Goal: Task Accomplishment & Management: Manage account settings

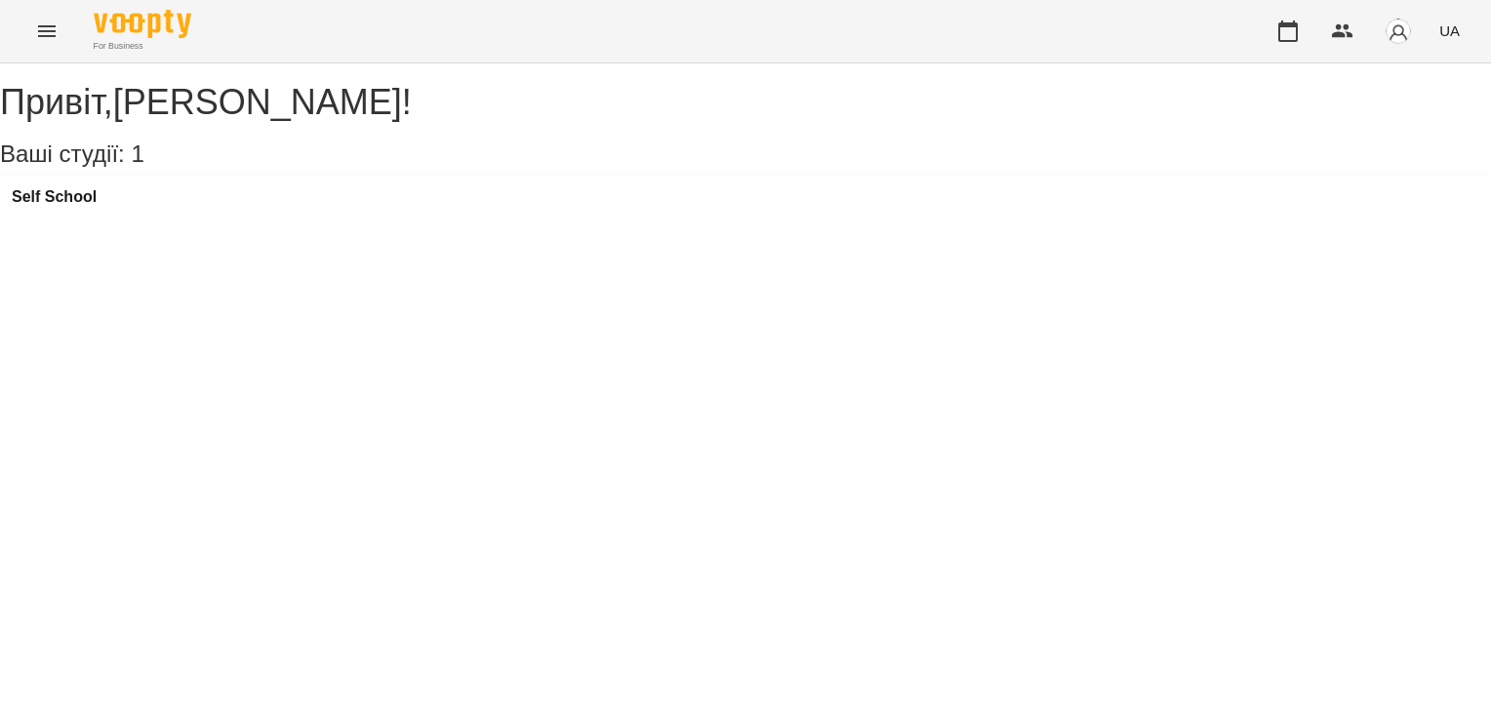
click at [1402, 33] on img "button" at bounding box center [1398, 31] width 27 height 27
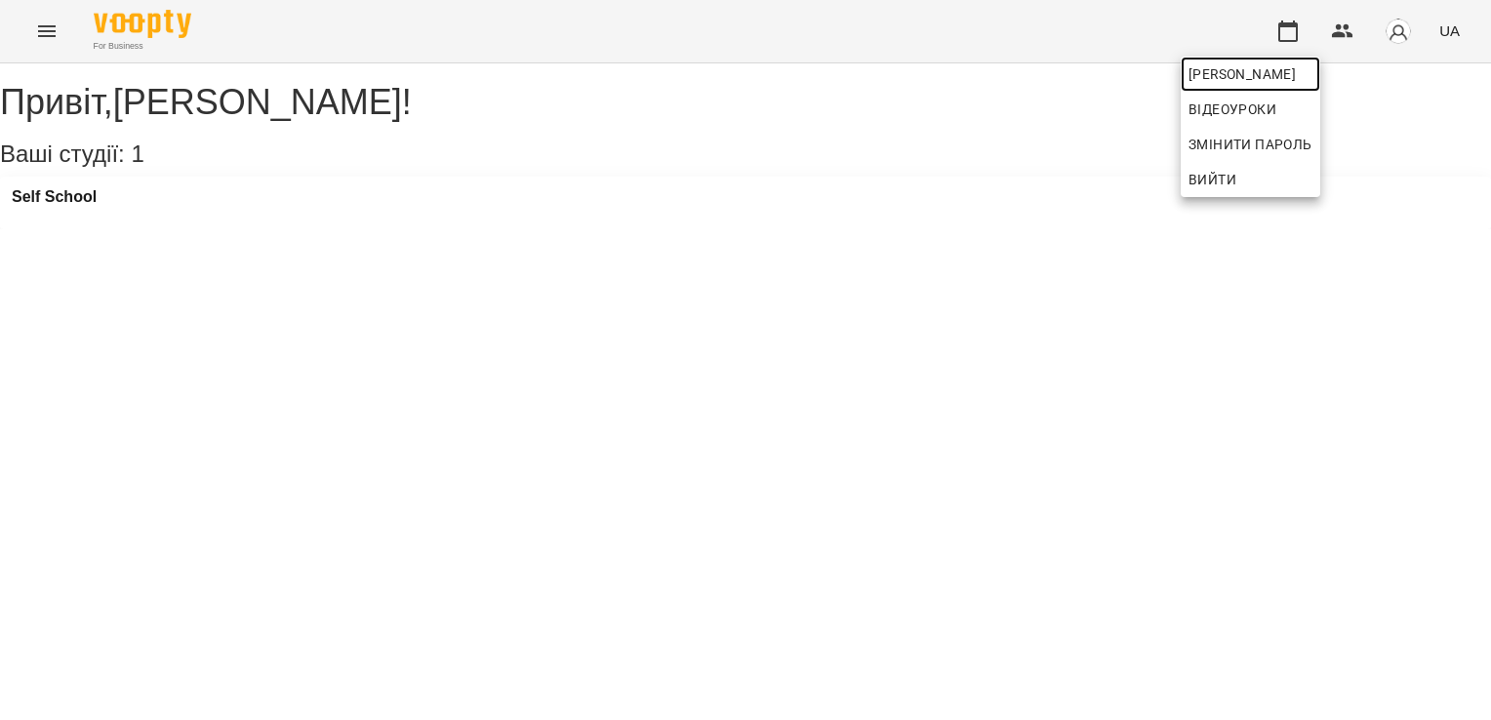
click at [1313, 66] on span "[PERSON_NAME]" at bounding box center [1251, 73] width 124 height 23
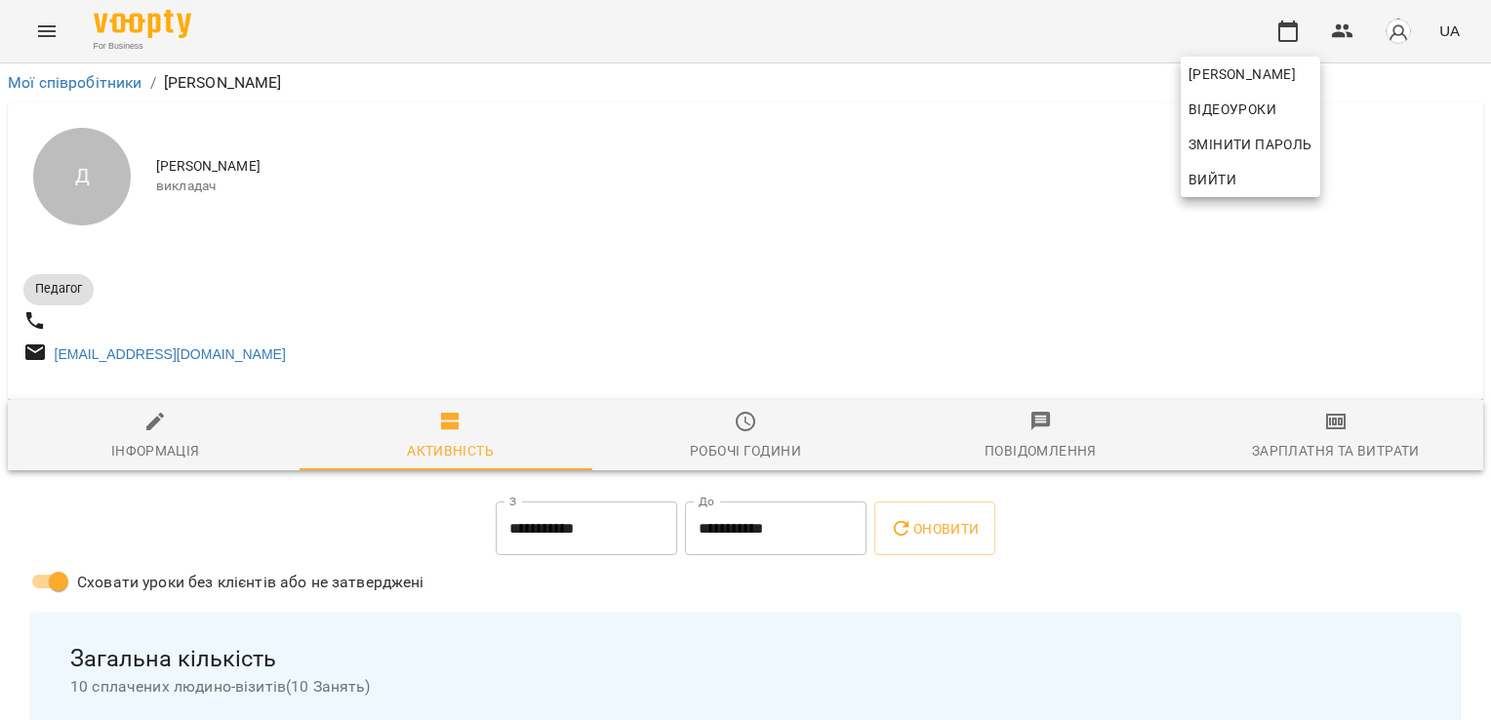
click at [671, 344] on div at bounding box center [745, 360] width 1491 height 720
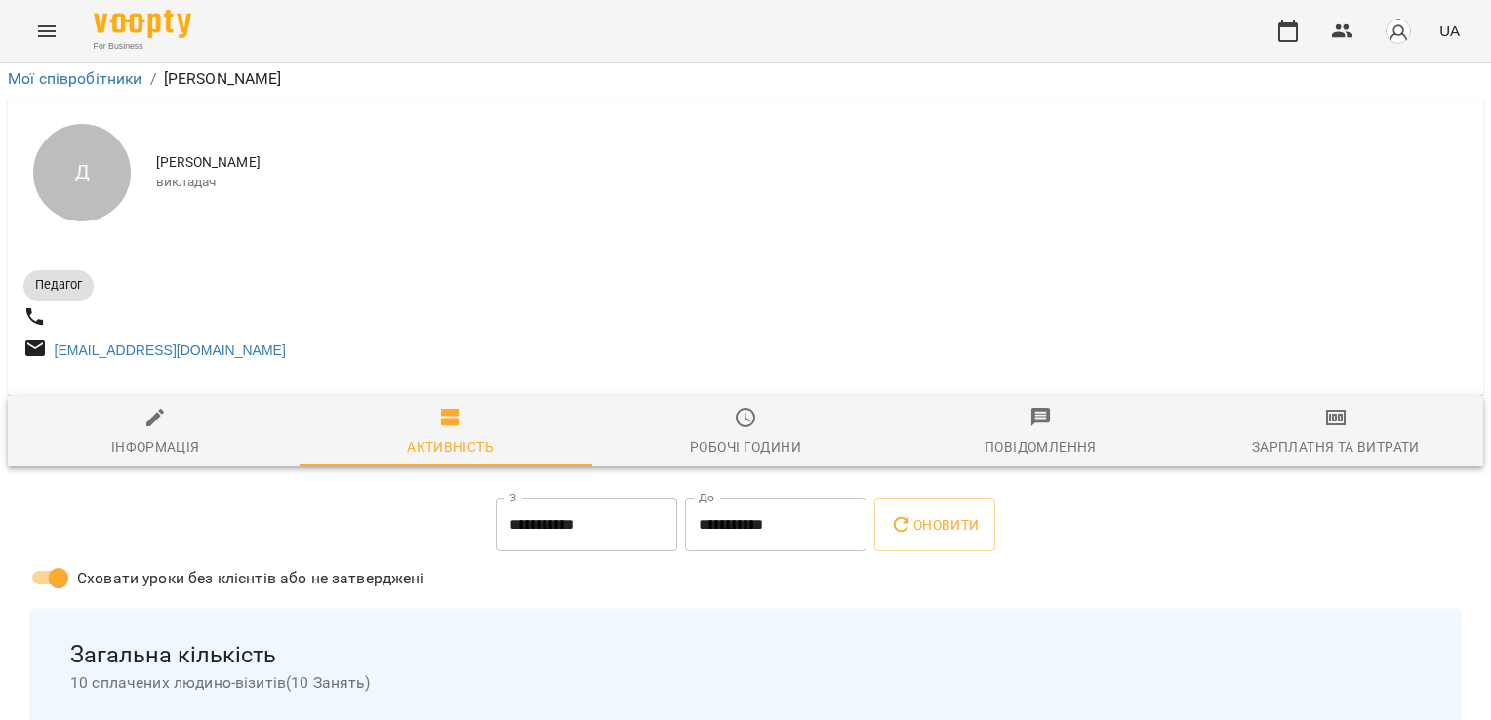
scroll to position [293, 0]
drag, startPoint x: 576, startPoint y: 486, endPoint x: 568, endPoint y: 495, distance: 11.8
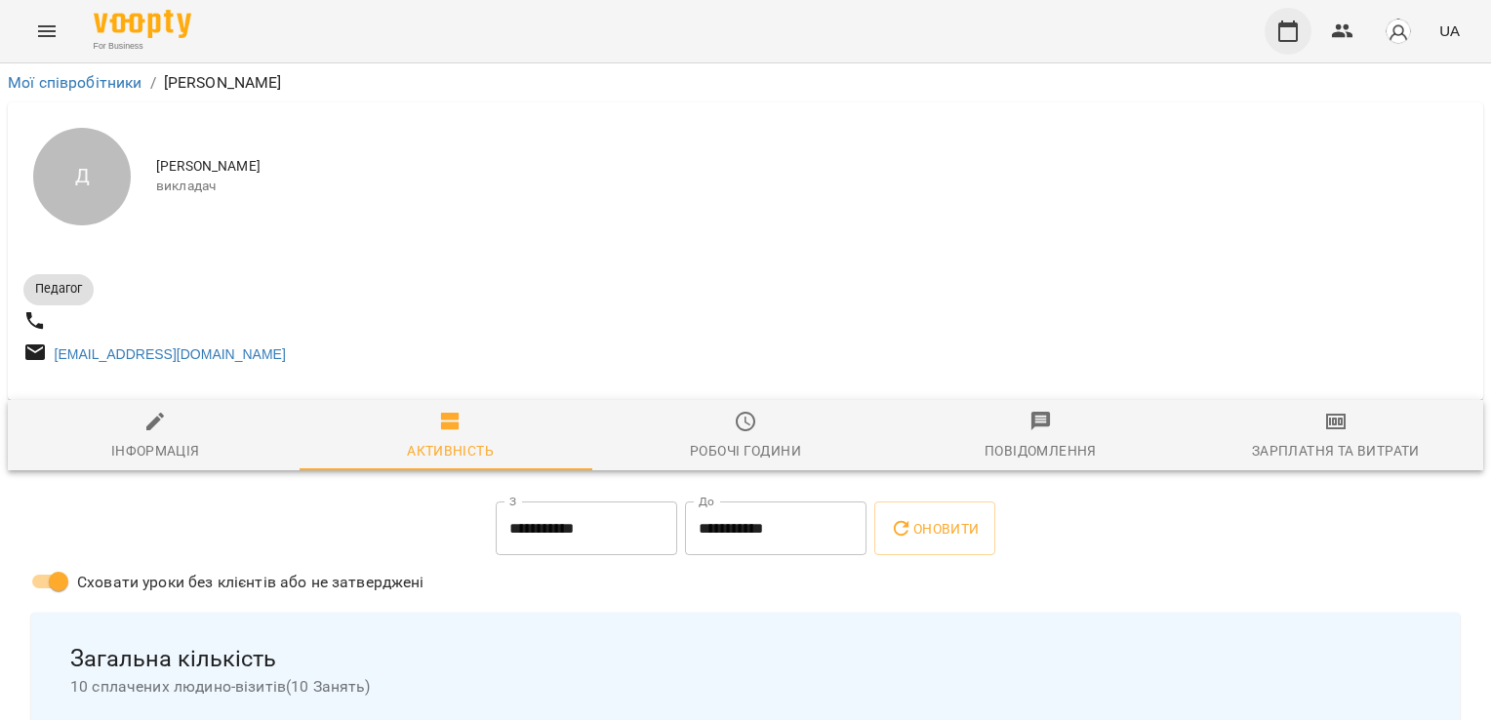
click at [1299, 49] on button "button" at bounding box center [1288, 31] width 47 height 47
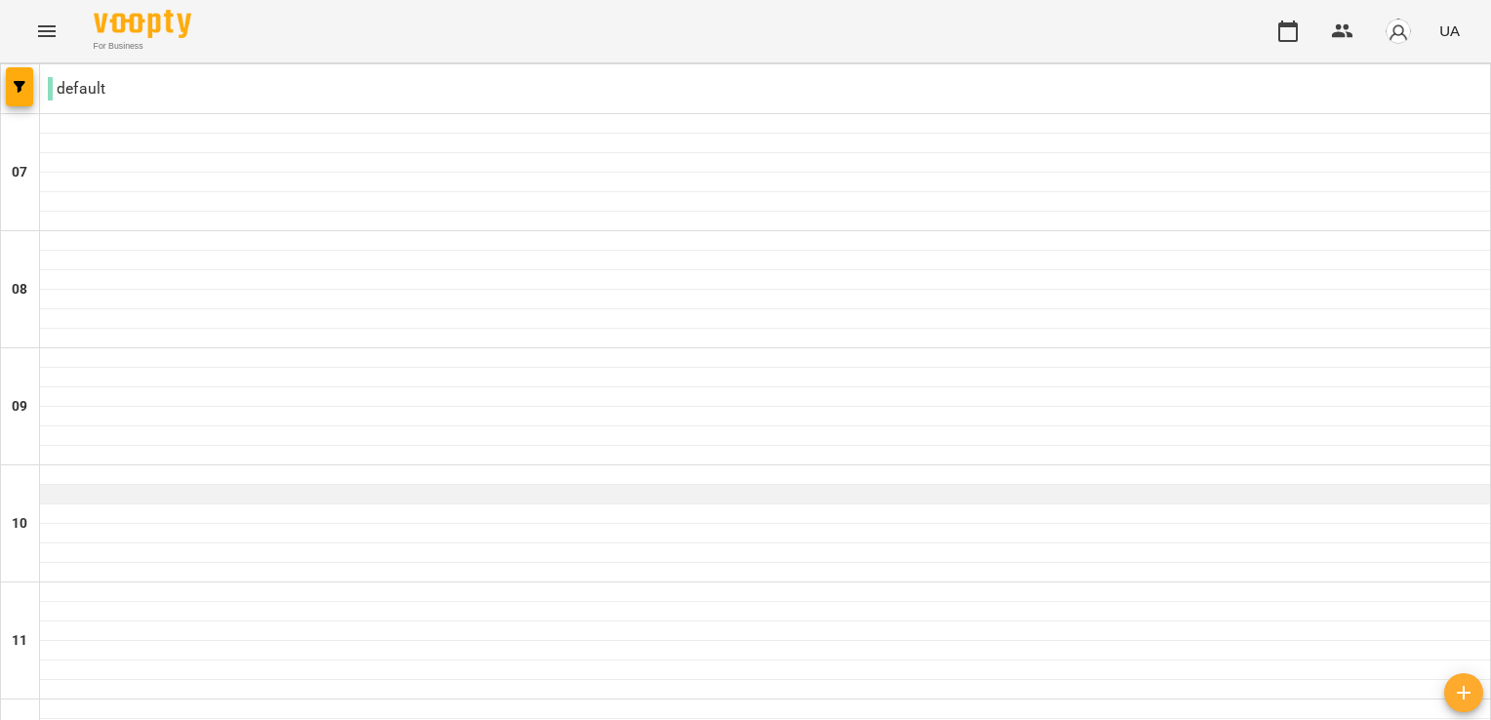
scroll to position [98, 0]
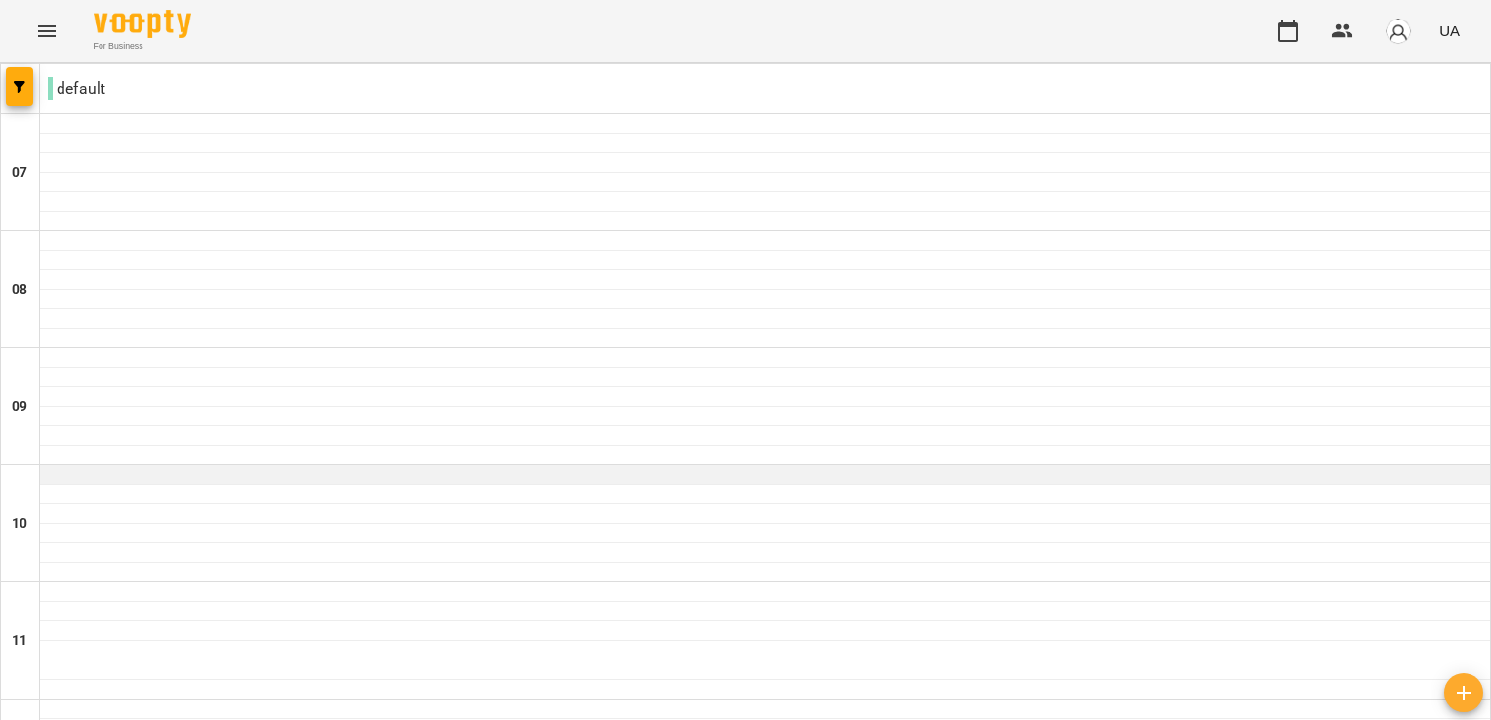
click at [384, 465] on div at bounding box center [765, 475] width 1450 height 20
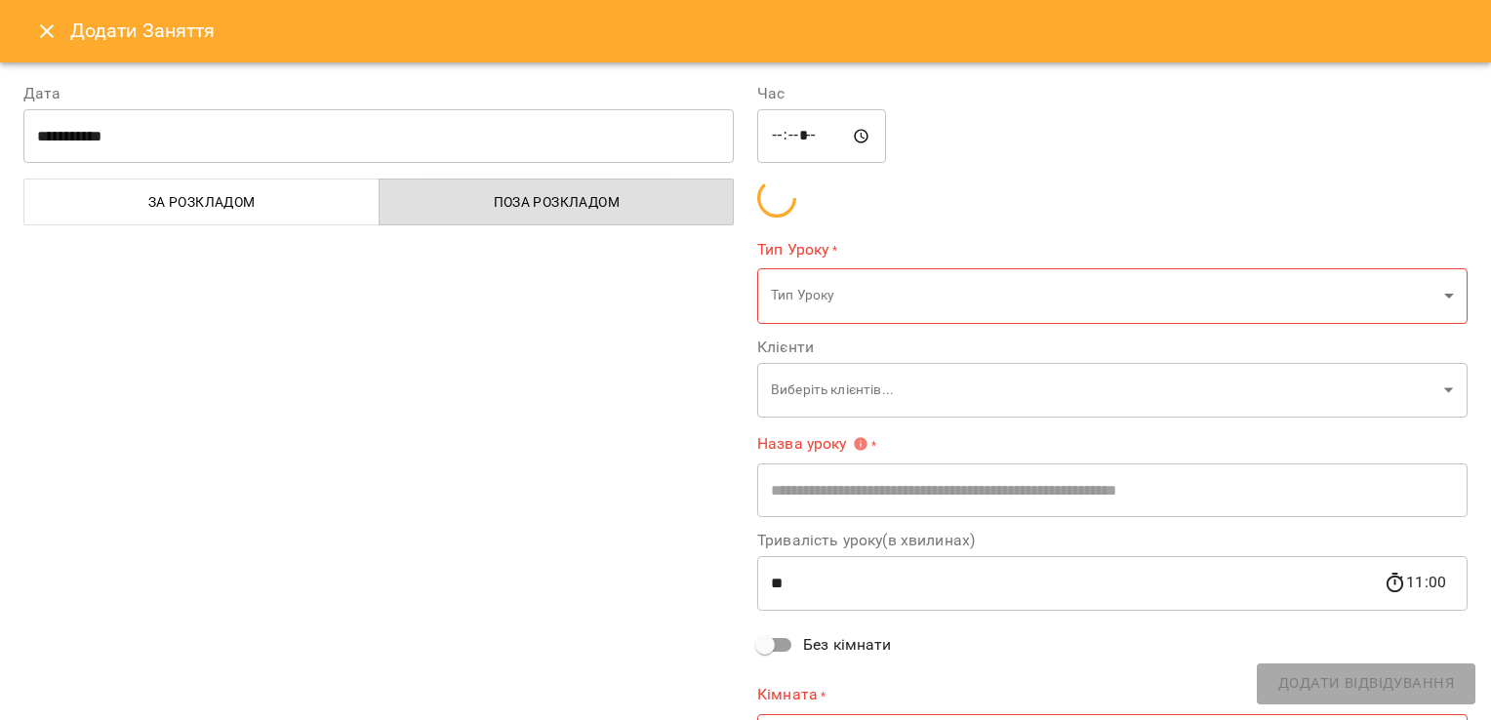
type input "**********"
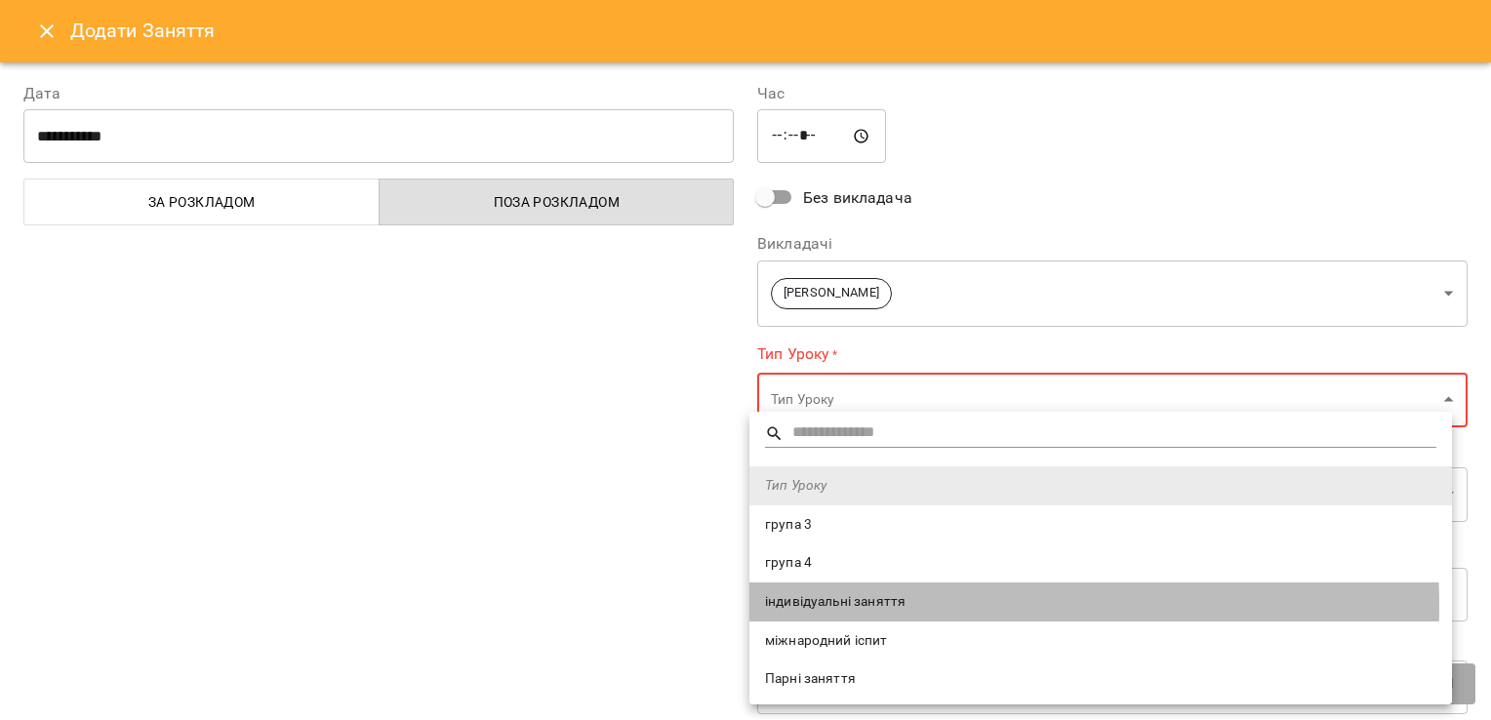
click at [826, 606] on span "індивідуальні заняття" at bounding box center [1100, 602] width 671 height 20
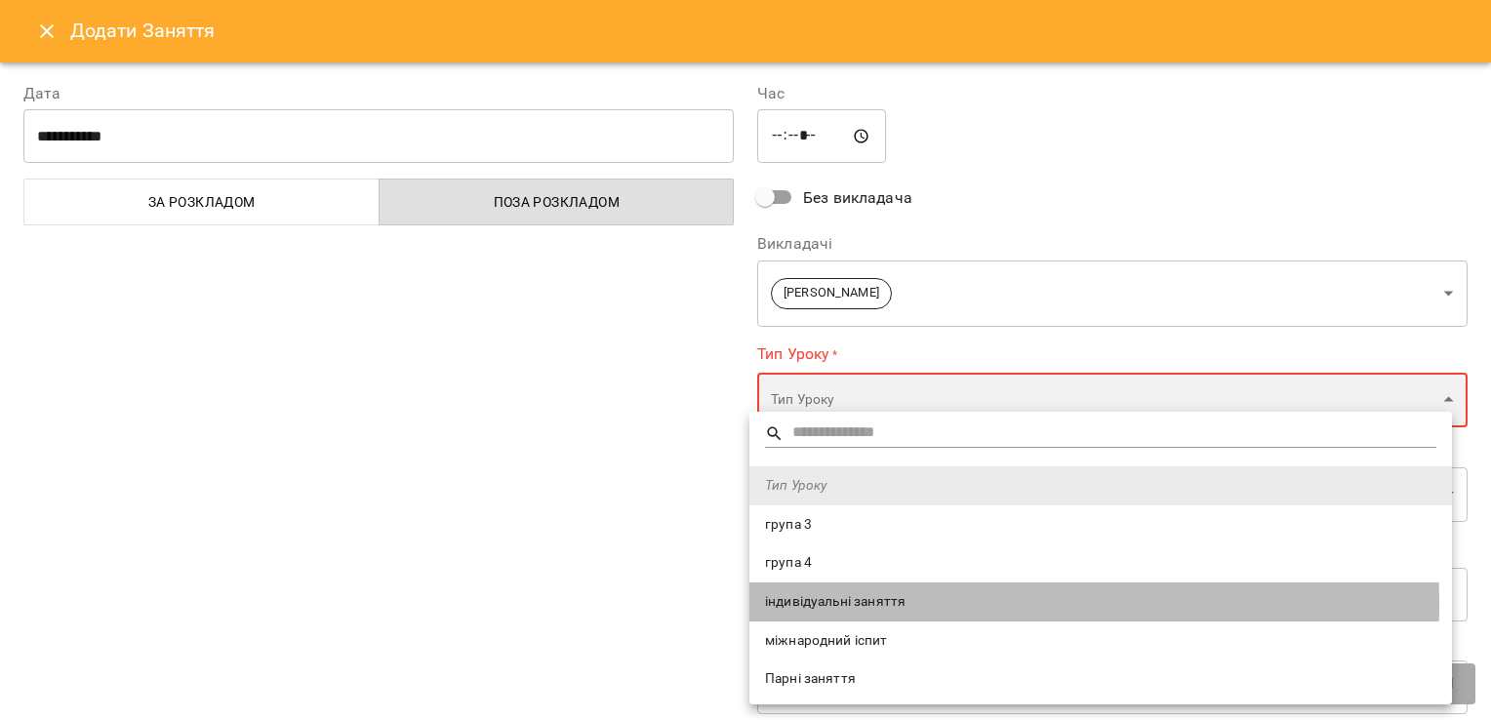
type input "**********"
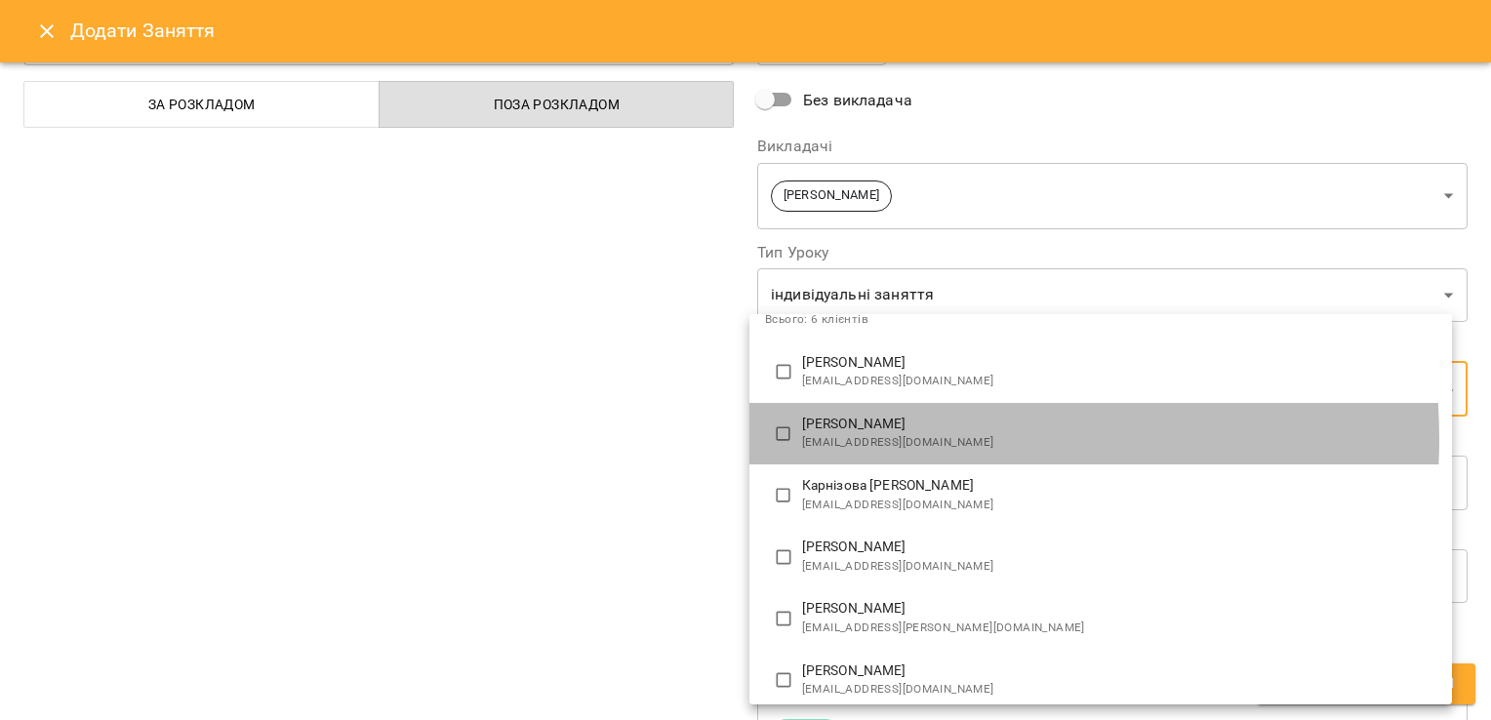
click at [862, 439] on span "[EMAIL_ADDRESS][DOMAIN_NAME]" at bounding box center [1119, 443] width 634 height 20
type input "**********"
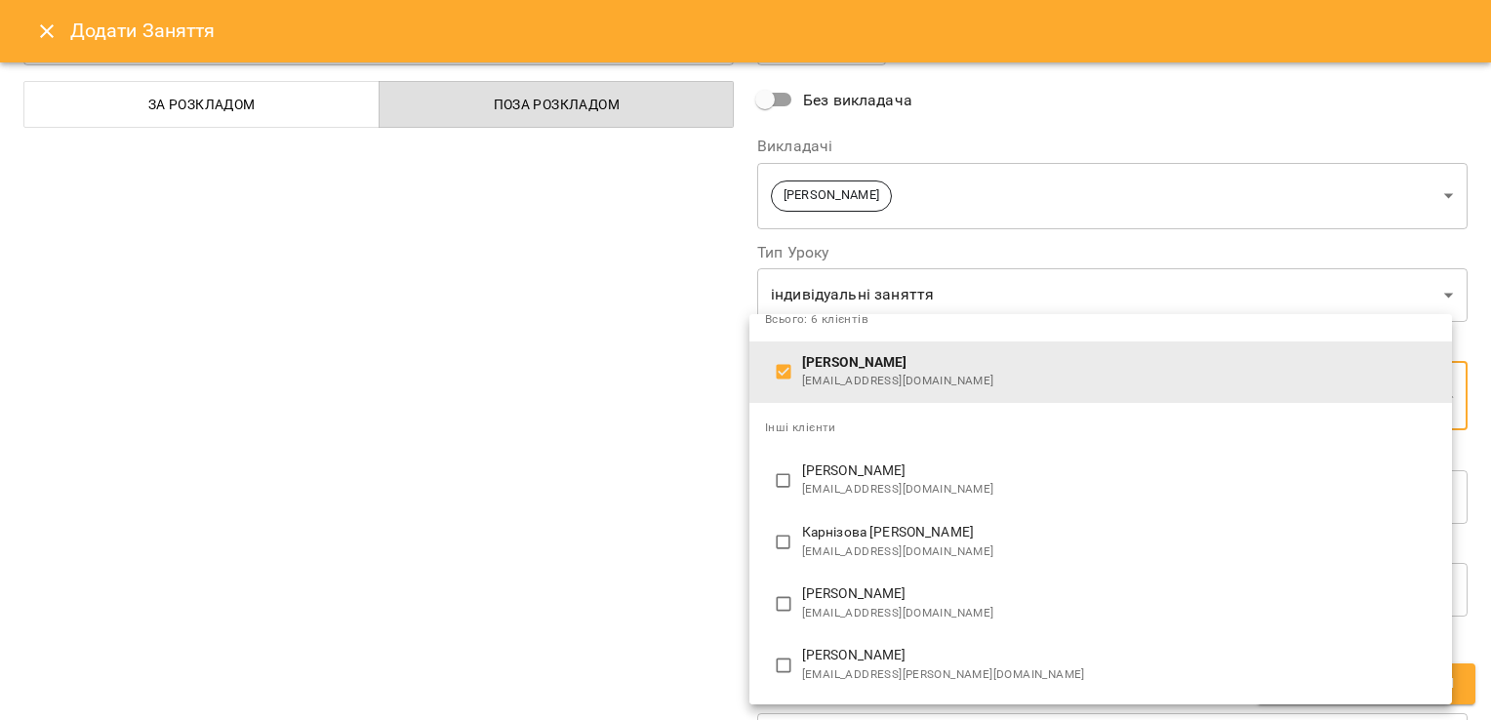
click at [683, 490] on div at bounding box center [745, 360] width 1491 height 720
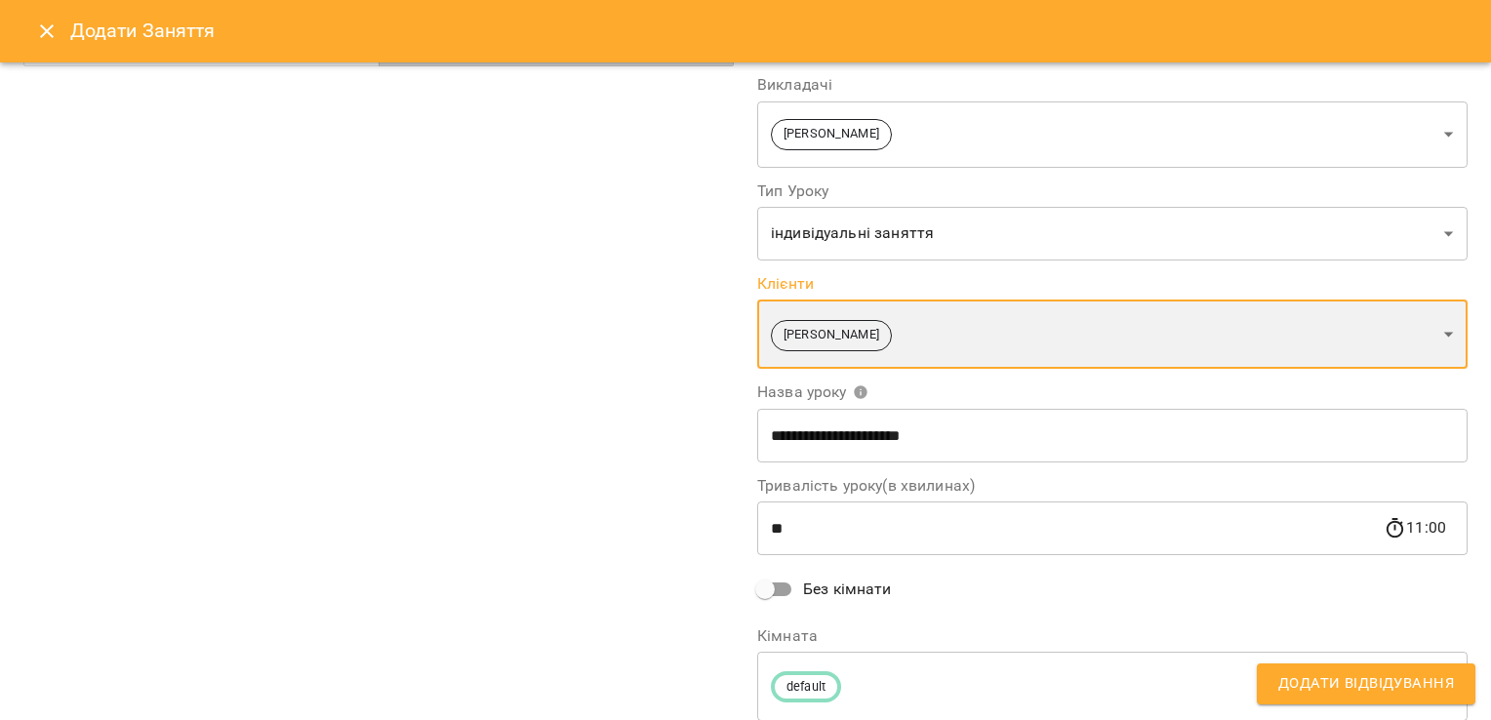
scroll to position [225, 0]
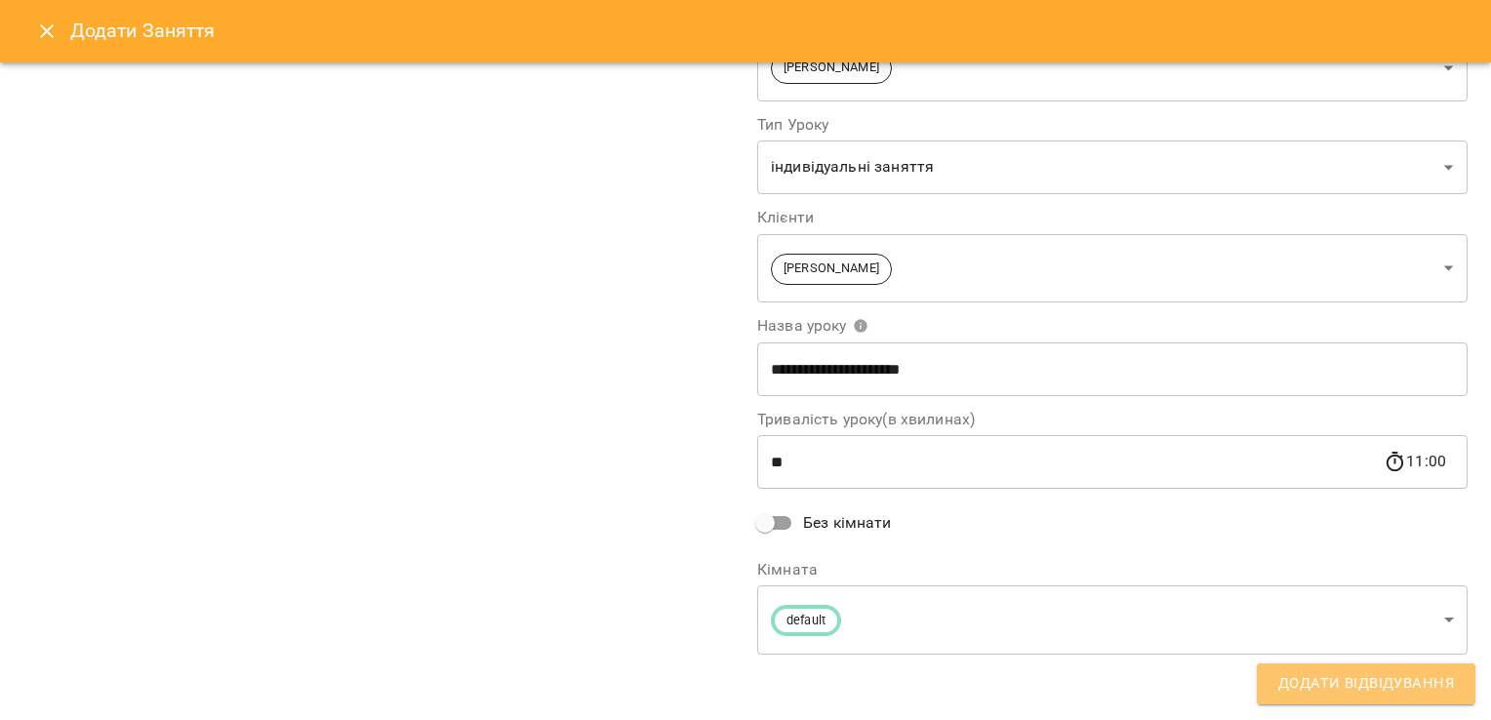
click at [1314, 670] on button "Додати Відвідування" at bounding box center [1366, 684] width 219 height 41
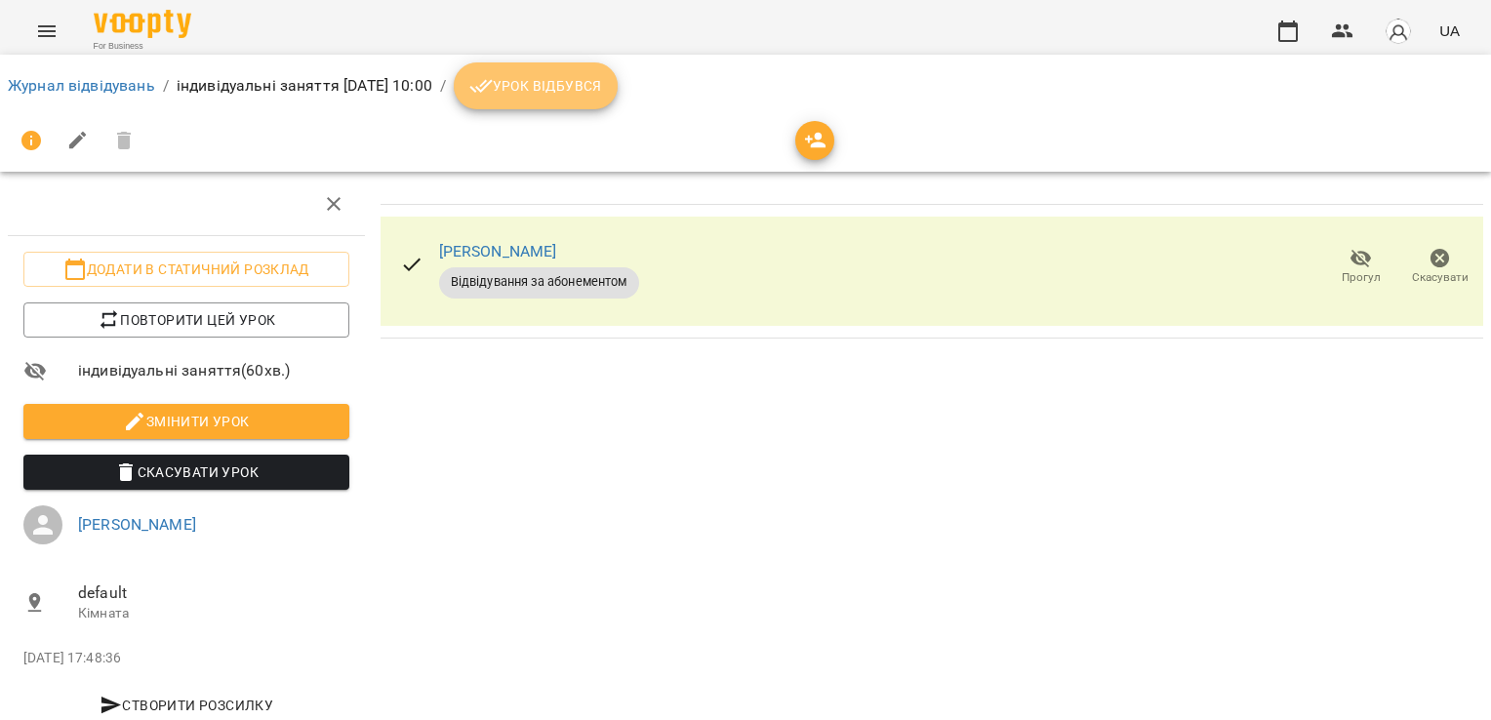
click at [602, 78] on span "Урок відбувся" at bounding box center [535, 85] width 133 height 23
